Goal: Use online tool/utility: Utilize a website feature to perform a specific function

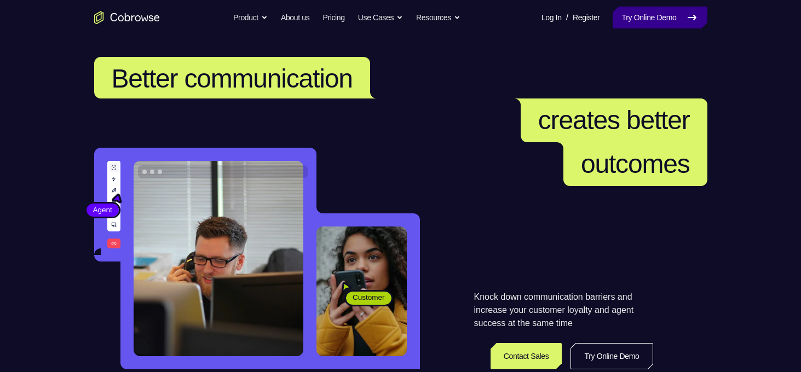
click at [674, 23] on link "Try Online Demo" at bounding box center [660, 18] width 94 height 22
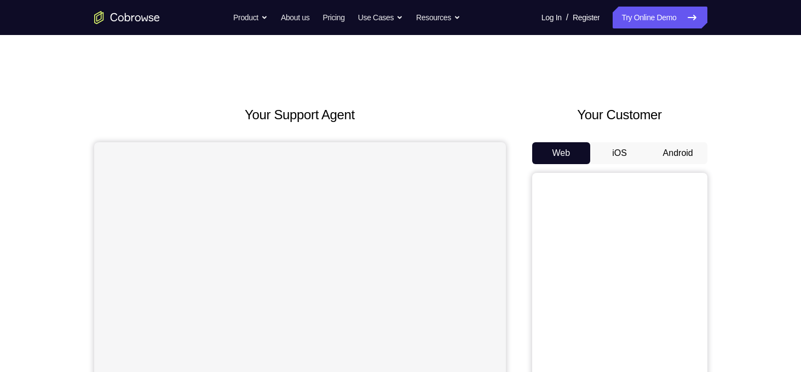
click at [665, 154] on button "Android" at bounding box center [678, 153] width 59 height 22
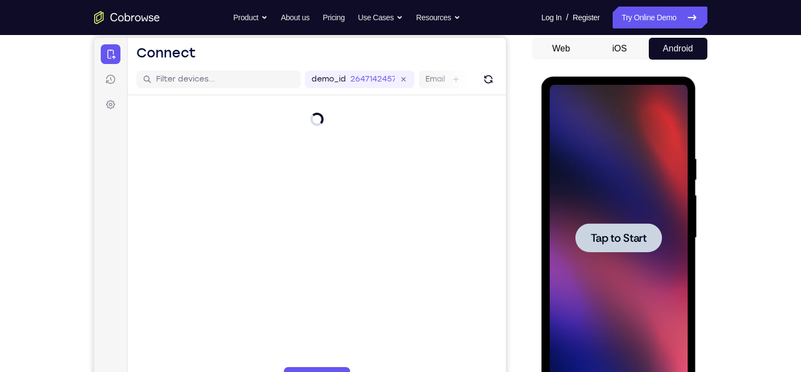
click at [632, 233] on span "Tap to Start" at bounding box center [619, 238] width 56 height 11
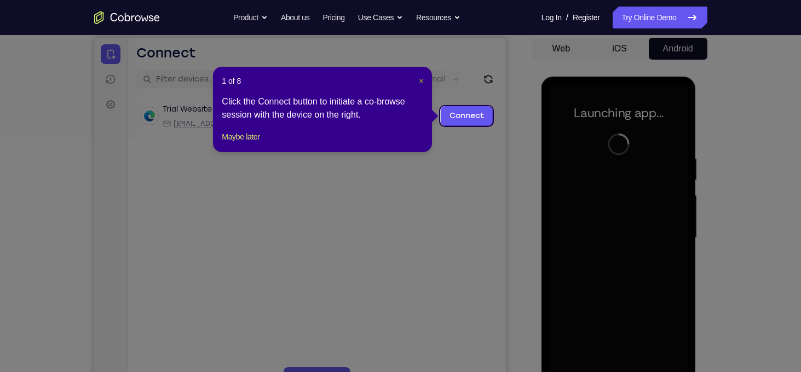
click at [419, 78] on span "×" at bounding box center [421, 81] width 4 height 9
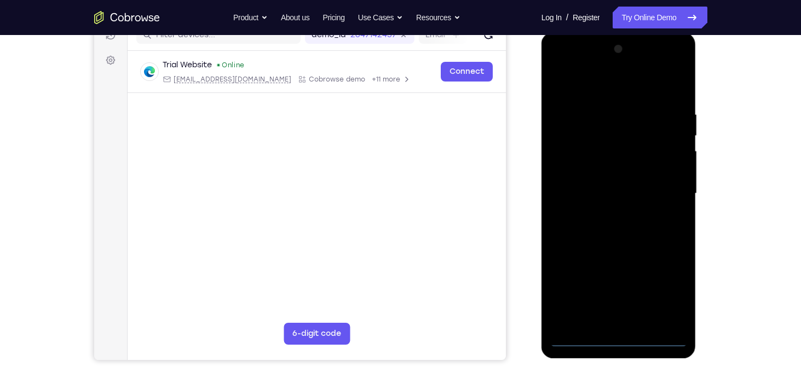
scroll to position [147, 0]
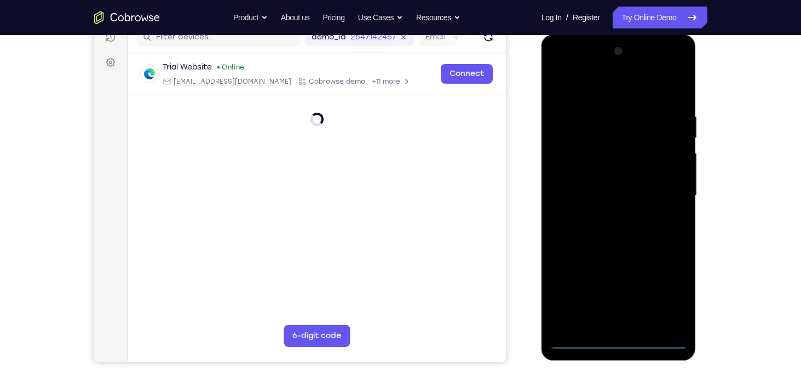
click at [621, 340] on div at bounding box center [619, 196] width 138 height 307
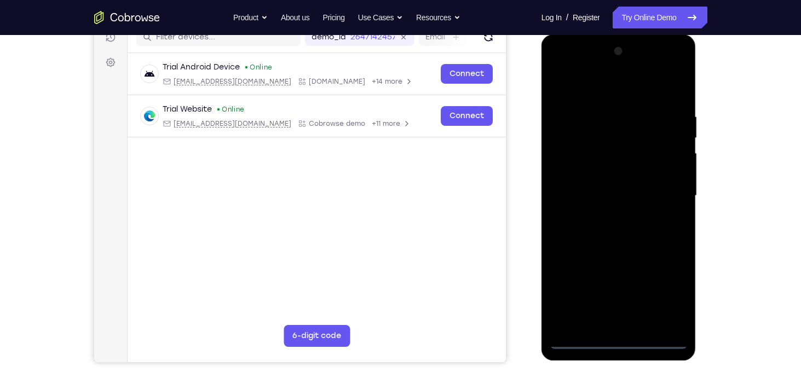
click at [669, 289] on div at bounding box center [619, 196] width 138 height 307
click at [611, 89] on div at bounding box center [619, 196] width 138 height 307
click at [664, 197] on div at bounding box center [619, 196] width 138 height 307
click at [604, 216] on div at bounding box center [619, 196] width 138 height 307
click at [608, 188] on div at bounding box center [619, 196] width 138 height 307
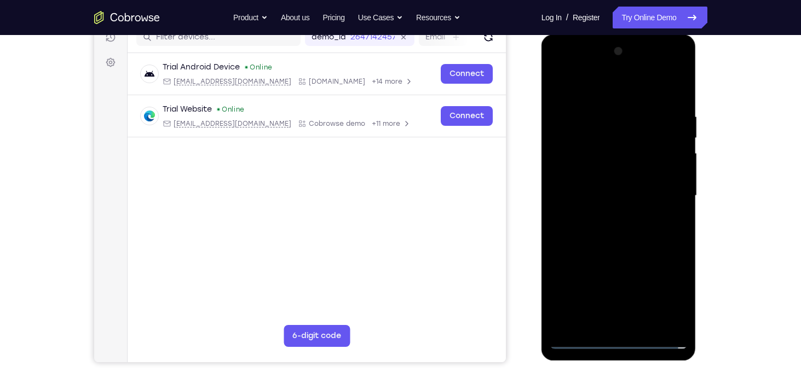
click at [601, 169] on div at bounding box center [619, 196] width 138 height 307
click at [621, 193] on div at bounding box center [619, 196] width 138 height 307
click at [630, 249] on div at bounding box center [619, 196] width 138 height 307
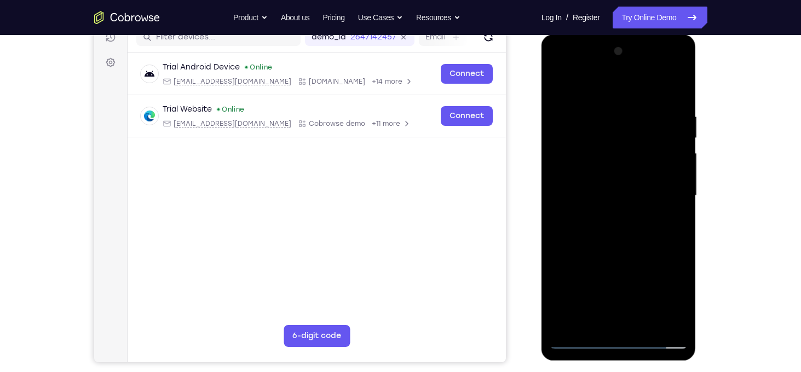
click at [630, 249] on div at bounding box center [619, 196] width 138 height 307
click at [676, 237] on div at bounding box center [619, 196] width 138 height 307
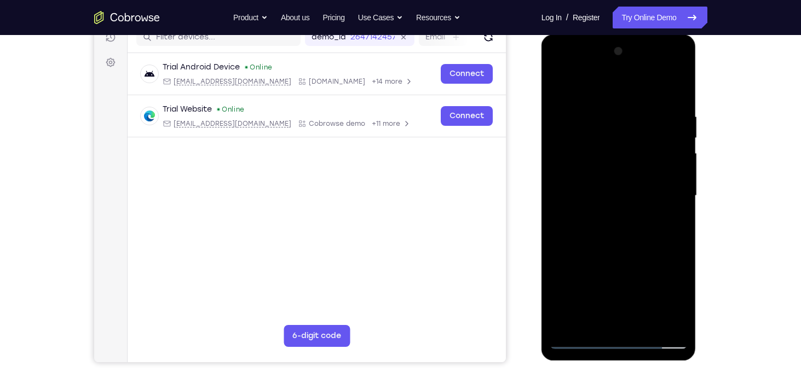
click at [682, 238] on div at bounding box center [619, 196] width 138 height 307
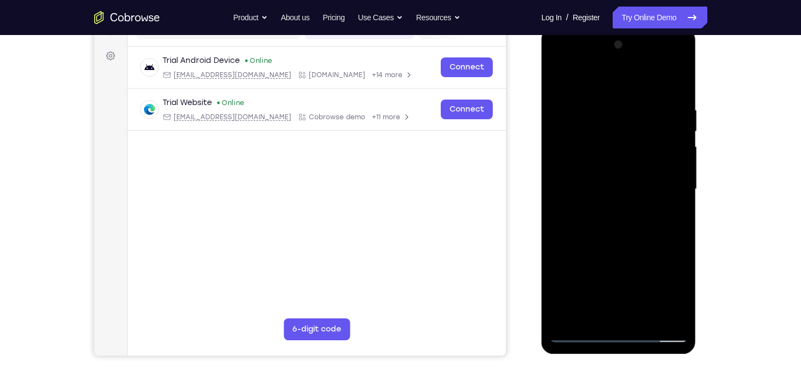
scroll to position [151, 0]
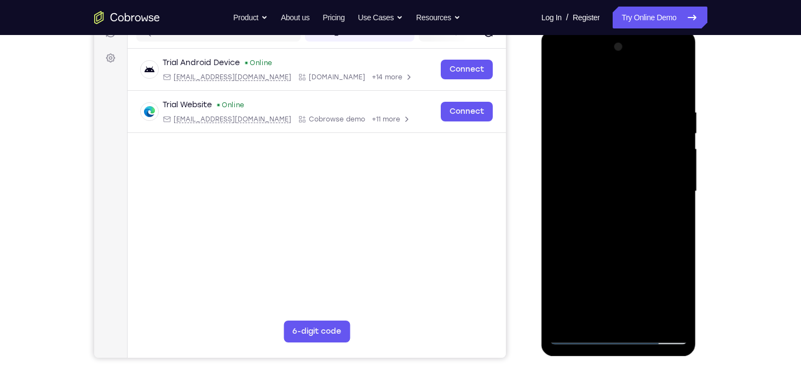
drag, startPoint x: 622, startPoint y: 245, endPoint x: 630, endPoint y: 186, distance: 60.3
click at [630, 186] on div at bounding box center [619, 191] width 138 height 307
click at [681, 173] on div at bounding box center [619, 191] width 138 height 307
click at [665, 81] on div at bounding box center [619, 191] width 138 height 307
click at [684, 169] on div at bounding box center [619, 191] width 138 height 307
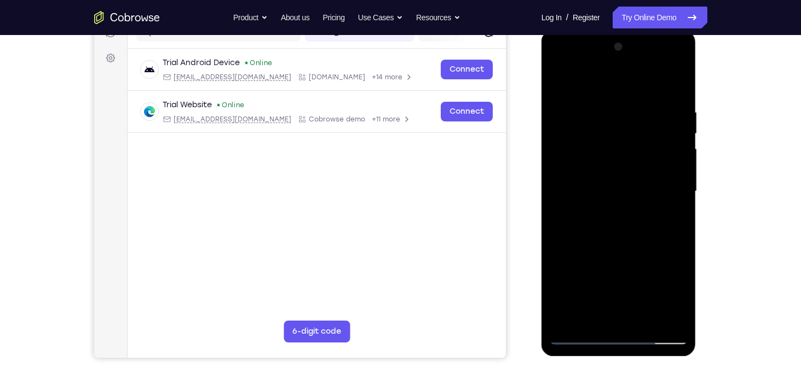
drag, startPoint x: 639, startPoint y: 168, endPoint x: 627, endPoint y: 259, distance: 91.6
click at [627, 259] on div at bounding box center [619, 191] width 138 height 307
click at [679, 80] on div at bounding box center [619, 191] width 138 height 307
drag, startPoint x: 618, startPoint y: 116, endPoint x: 622, endPoint y: 350, distance: 234.5
click at [622, 350] on div at bounding box center [619, 193] width 155 height 326
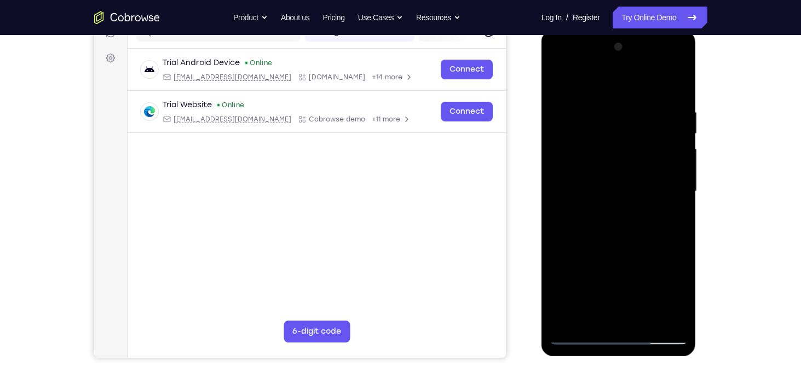
drag, startPoint x: 611, startPoint y: 93, endPoint x: 615, endPoint y: 271, distance: 177.5
click at [615, 271] on div at bounding box center [619, 191] width 138 height 307
click at [595, 130] on div at bounding box center [619, 191] width 138 height 307
click at [565, 322] on div at bounding box center [619, 191] width 138 height 307
click at [601, 106] on div at bounding box center [619, 191] width 138 height 307
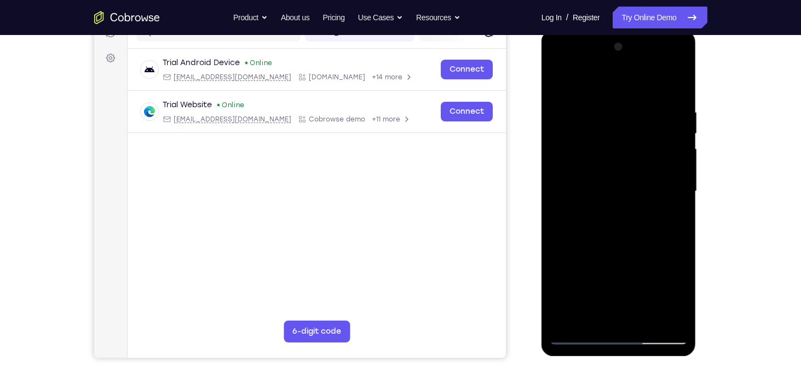
click at [662, 155] on div at bounding box center [619, 191] width 138 height 307
click at [676, 84] on div at bounding box center [619, 191] width 138 height 307
click at [647, 317] on div at bounding box center [619, 191] width 138 height 307
click at [636, 248] on div at bounding box center [619, 191] width 138 height 307
drag, startPoint x: 633, startPoint y: 179, endPoint x: 616, endPoint y: 317, distance: 139.1
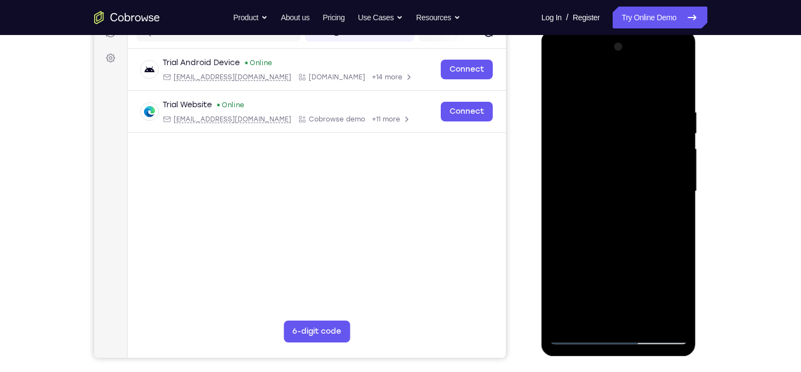
click at [616, 317] on div at bounding box center [619, 191] width 138 height 307
drag, startPoint x: 622, startPoint y: 138, endPoint x: 625, endPoint y: 265, distance: 126.6
click at [625, 265] on div at bounding box center [619, 191] width 138 height 307
click at [564, 83] on div at bounding box center [619, 191] width 138 height 307
drag, startPoint x: 609, startPoint y: 219, endPoint x: 635, endPoint y: 99, distance: 122.7
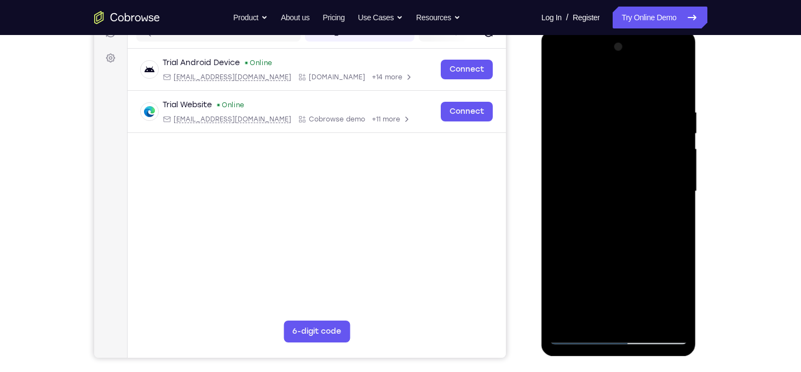
click at [635, 99] on div at bounding box center [619, 191] width 138 height 307
drag, startPoint x: 621, startPoint y: 227, endPoint x: 667, endPoint y: 78, distance: 156.1
click at [667, 78] on div at bounding box center [619, 191] width 138 height 307
click at [559, 289] on div at bounding box center [619, 191] width 138 height 307
drag, startPoint x: 623, startPoint y: 282, endPoint x: 642, endPoint y: 155, distance: 128.0
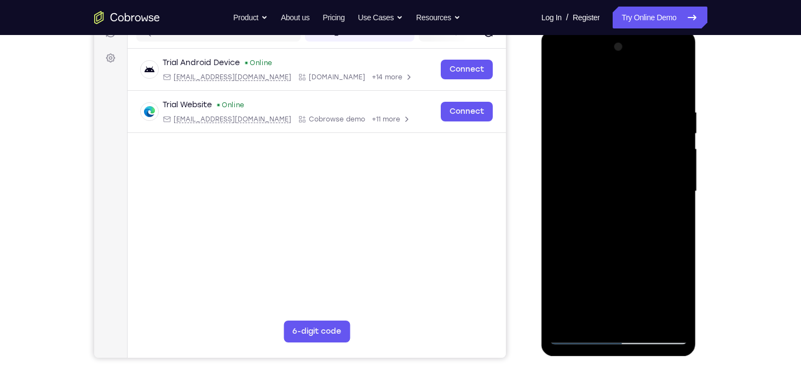
click at [642, 155] on div at bounding box center [619, 191] width 138 height 307
drag, startPoint x: 620, startPoint y: 243, endPoint x: 633, endPoint y: 41, distance: 202.5
click at [633, 41] on div at bounding box center [619, 191] width 138 height 307
drag, startPoint x: 651, startPoint y: 233, endPoint x: 632, endPoint y: 26, distance: 208.0
click at [632, 30] on html "Online web based iOS Simulators and Android Emulators. Run iPhone, iPad, Mobile…" at bounding box center [620, 194] width 156 height 329
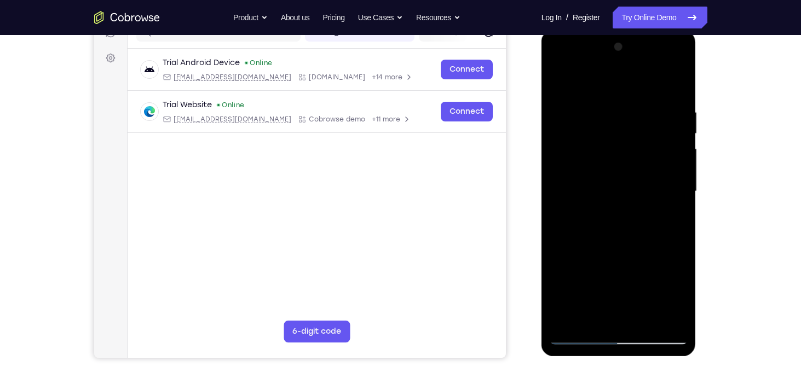
drag, startPoint x: 634, startPoint y: 221, endPoint x: 635, endPoint y: 129, distance: 92.6
click at [635, 129] on div at bounding box center [619, 191] width 138 height 307
drag, startPoint x: 637, startPoint y: 263, endPoint x: 641, endPoint y: 149, distance: 114.5
click at [641, 149] on div at bounding box center [619, 191] width 138 height 307
drag, startPoint x: 636, startPoint y: 258, endPoint x: 641, endPoint y: 185, distance: 73.0
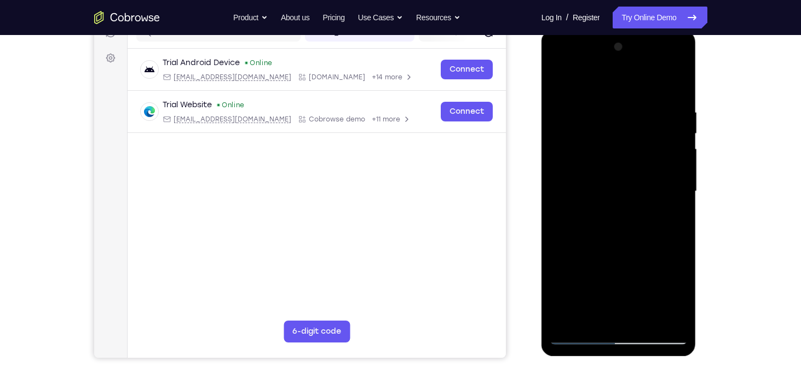
click at [641, 185] on div at bounding box center [619, 191] width 138 height 307
drag, startPoint x: 638, startPoint y: 238, endPoint x: 656, endPoint y: 81, distance: 158.7
click at [656, 81] on div at bounding box center [619, 191] width 138 height 307
drag, startPoint x: 617, startPoint y: 264, endPoint x: 641, endPoint y: 124, distance: 142.4
click at [641, 124] on div at bounding box center [619, 191] width 138 height 307
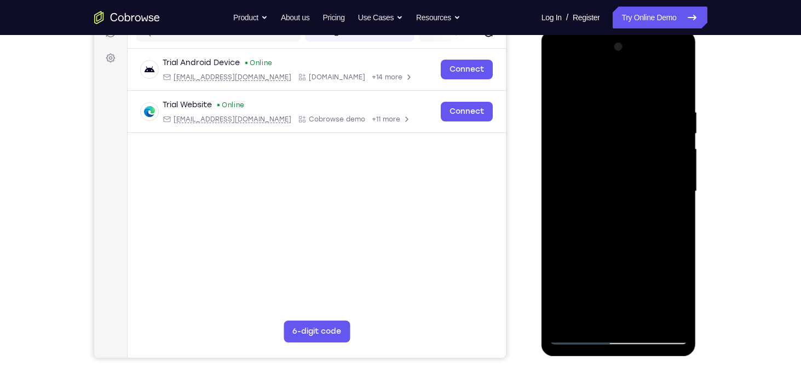
drag, startPoint x: 618, startPoint y: 243, endPoint x: 624, endPoint y: 127, distance: 116.3
click at [624, 127] on div at bounding box center [619, 191] width 138 height 307
drag, startPoint x: 614, startPoint y: 235, endPoint x: 698, endPoint y: -73, distance: 319.0
click at [698, 30] on html "Online web based iOS Simulators and Android Emulators. Run iPhone, iPad, Mobile…" at bounding box center [620, 194] width 156 height 329
drag, startPoint x: 633, startPoint y: 190, endPoint x: 657, endPoint y: 130, distance: 64.7
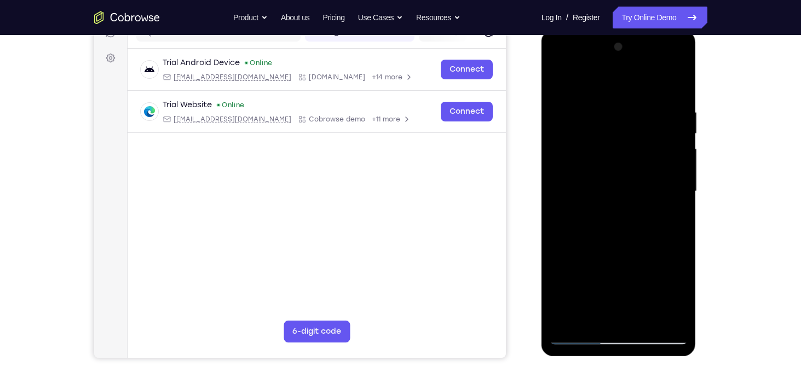
click at [657, 130] on div at bounding box center [619, 191] width 138 height 307
drag, startPoint x: 637, startPoint y: 239, endPoint x: 642, endPoint y: 200, distance: 39.3
click at [642, 200] on div at bounding box center [619, 191] width 138 height 307
drag, startPoint x: 630, startPoint y: 278, endPoint x: 629, endPoint y: 255, distance: 22.5
click at [629, 255] on div at bounding box center [619, 191] width 138 height 307
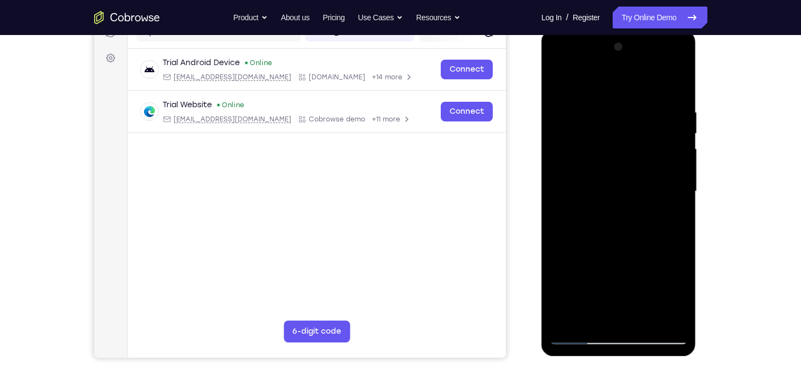
click at [571, 278] on div at bounding box center [619, 191] width 138 height 307
click at [561, 78] on div at bounding box center [619, 191] width 138 height 307
drag, startPoint x: 628, startPoint y: 280, endPoint x: 633, endPoint y: 97, distance: 183.6
click at [633, 97] on div at bounding box center [619, 191] width 138 height 307
click at [572, 318] on div at bounding box center [619, 191] width 138 height 307
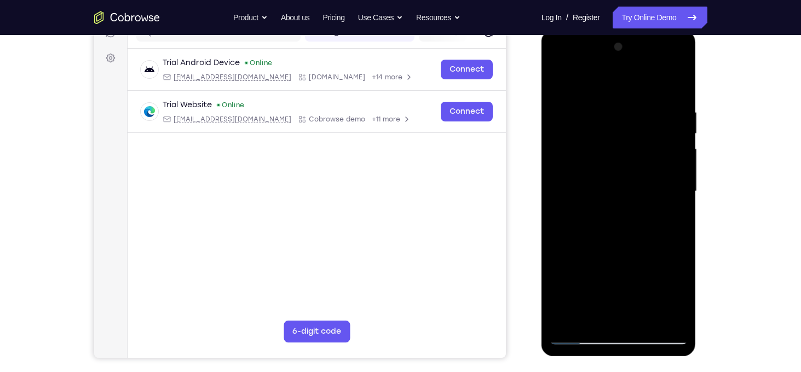
click at [617, 133] on div at bounding box center [619, 191] width 138 height 307
drag, startPoint x: 617, startPoint y: 133, endPoint x: 617, endPoint y: 260, distance: 127.1
click at [617, 260] on div at bounding box center [619, 191] width 138 height 307
drag, startPoint x: 626, startPoint y: 83, endPoint x: 639, endPoint y: 61, distance: 25.6
click at [639, 61] on div at bounding box center [619, 191] width 138 height 307
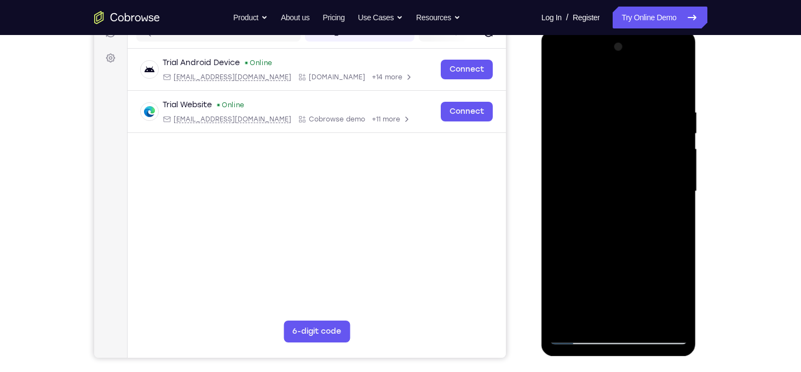
drag, startPoint x: 617, startPoint y: 285, endPoint x: 617, endPoint y: 254, distance: 31.2
click at [617, 254] on div at bounding box center [619, 191] width 138 height 307
click at [645, 316] on div at bounding box center [619, 191] width 138 height 307
drag, startPoint x: 589, startPoint y: 301, endPoint x: 618, endPoint y: 176, distance: 128.2
click at [618, 176] on div at bounding box center [619, 191] width 138 height 307
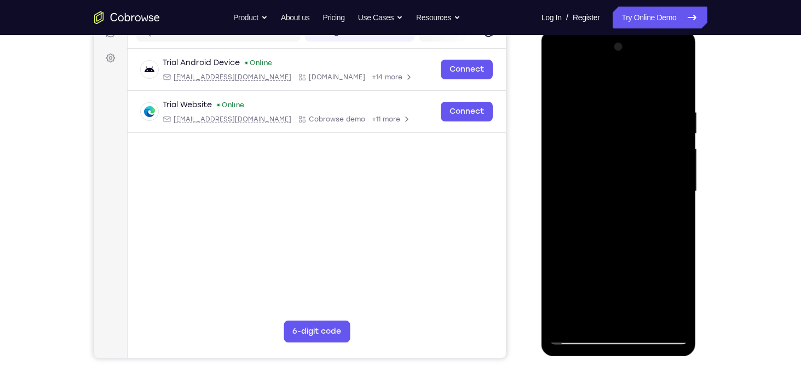
drag, startPoint x: 610, startPoint y: 290, endPoint x: 631, endPoint y: 186, distance: 106.8
click at [631, 186] on div at bounding box center [619, 191] width 138 height 307
drag, startPoint x: 609, startPoint y: 300, endPoint x: 632, endPoint y: 184, distance: 118.4
click at [632, 184] on div at bounding box center [619, 191] width 138 height 307
drag, startPoint x: 611, startPoint y: 292, endPoint x: 625, endPoint y: 210, distance: 83.4
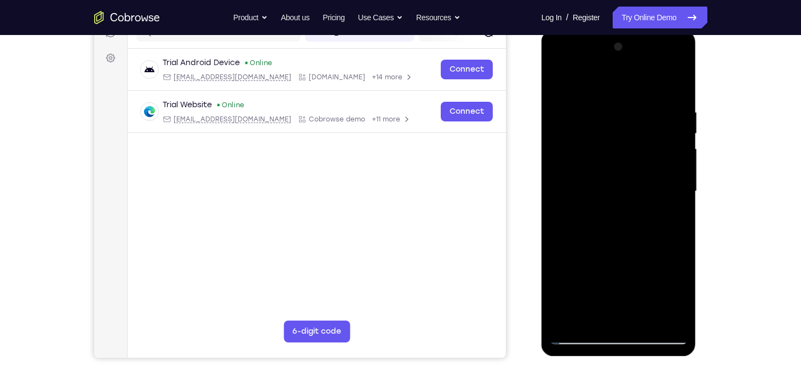
click at [625, 210] on div at bounding box center [619, 191] width 138 height 307
click at [565, 79] on div at bounding box center [619, 191] width 138 height 307
drag, startPoint x: 601, startPoint y: 156, endPoint x: 653, endPoint y: 400, distance: 249.9
click at [653, 359] on html "Online web based iOS Simulators and Android Emulators. Run iPhone, iPad, Mobile…" at bounding box center [620, 194] width 156 height 329
drag, startPoint x: 618, startPoint y: 101, endPoint x: 618, endPoint y: 316, distance: 214.7
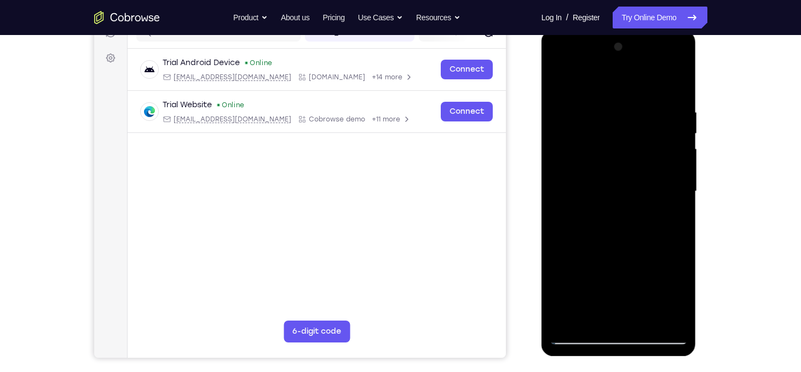
click at [618, 316] on div at bounding box center [619, 191] width 138 height 307
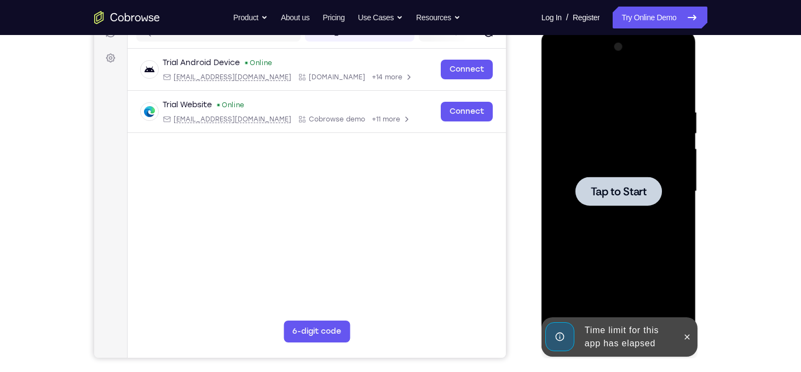
drag, startPoint x: 609, startPoint y: 262, endPoint x: 639, endPoint y: 153, distance: 113.6
click at [639, 30] on div "Tap to Start" at bounding box center [619, 30] width 155 height 0
